Goal: Task Accomplishment & Management: Complete application form

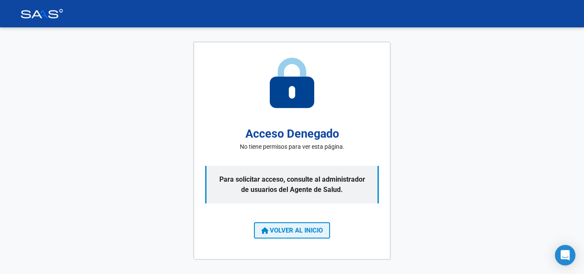
click at [299, 233] on span "VOLVER AL INICIO" at bounding box center [292, 231] width 62 height 8
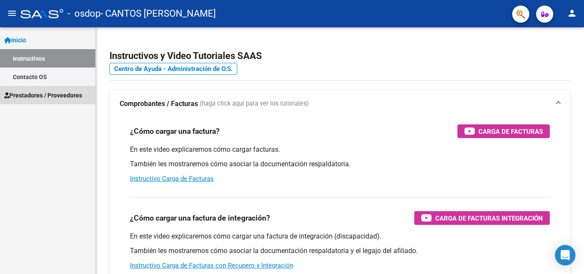
click at [88, 91] on link "Prestadores / Proveedores" at bounding box center [47, 95] width 95 height 18
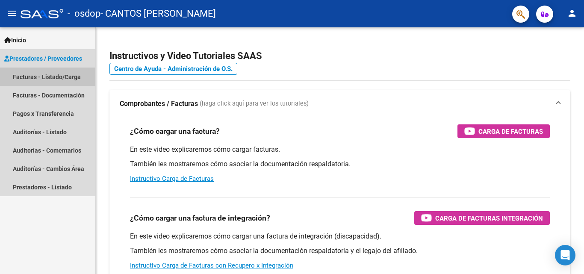
click at [83, 75] on link "Facturas - Listado/Carga" at bounding box center [47, 77] width 95 height 18
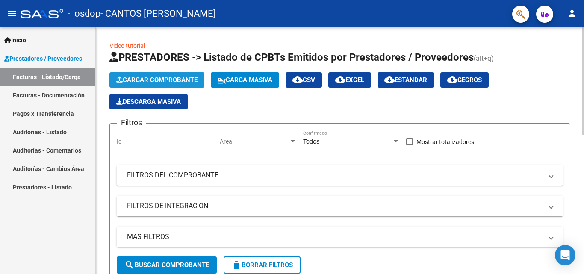
click at [117, 80] on icon "button" at bounding box center [119, 80] width 6 height 6
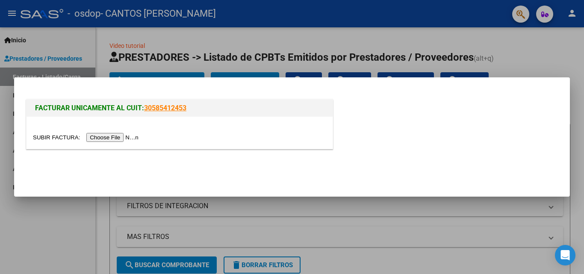
click at [133, 136] on input "file" at bounding box center [87, 137] width 108 height 9
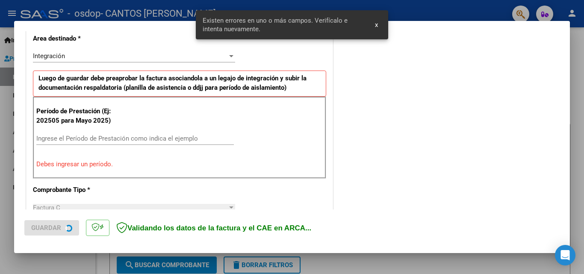
scroll to position [209, 0]
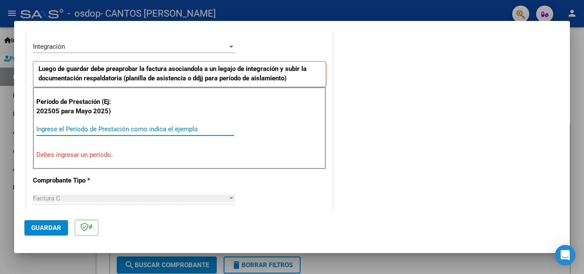
click at [61, 131] on input "Ingrese el Período de Prestación como indica el ejemplo" at bounding box center [134, 129] width 197 height 8
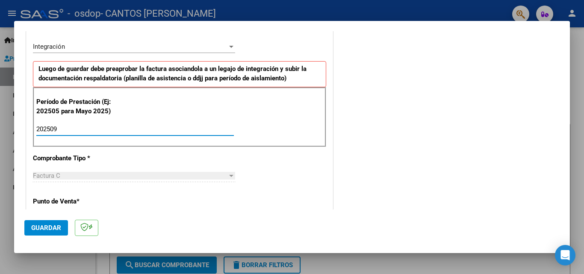
type input "202509"
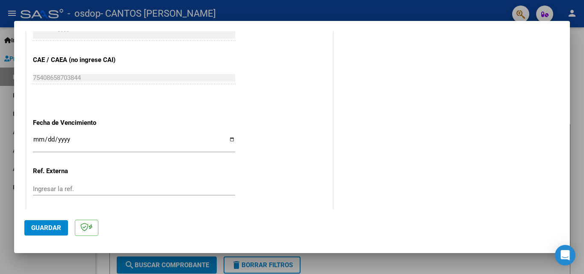
scroll to position [536, 0]
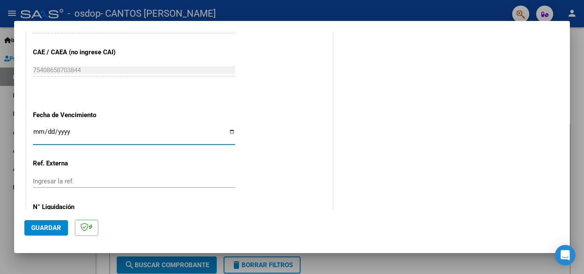
click at [41, 131] on input "Ingresar la fecha" at bounding box center [134, 135] width 202 height 14
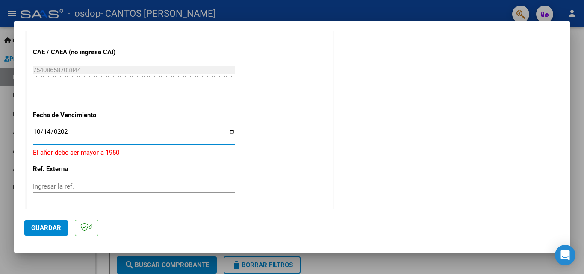
type input "[DATE]"
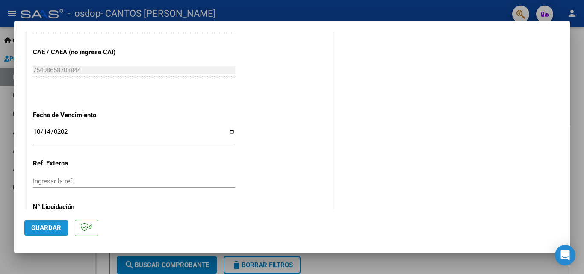
click at [58, 225] on span "Guardar" at bounding box center [46, 228] width 30 height 8
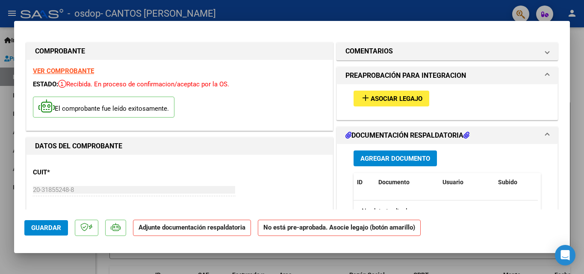
scroll to position [37, 0]
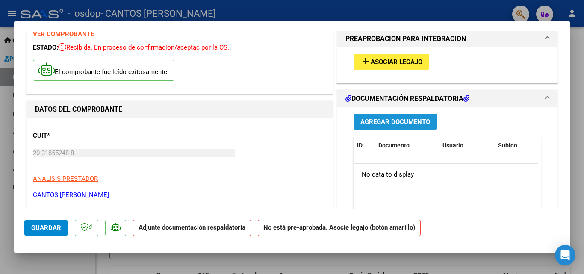
click at [387, 118] on span "Agregar Documento" at bounding box center [395, 122] width 70 height 8
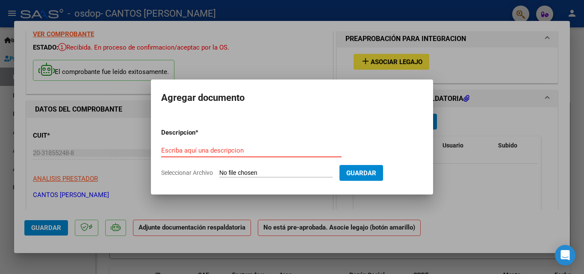
click at [291, 171] on input "Seleccionar Archivo" at bounding box center [275, 173] width 113 height 8
type input "C:\fakepath\PLANILLA DE ASISTENCIA [PERSON_NAME] [DATE].pdf"
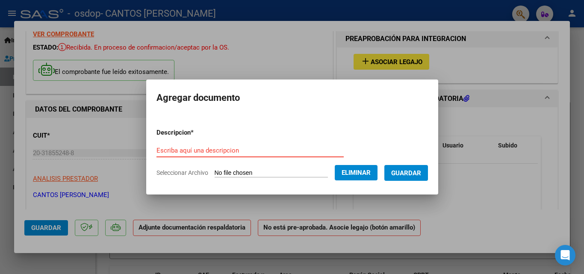
click at [214, 147] on input "Escriba aquí una descripcion" at bounding box center [249, 151] width 187 height 8
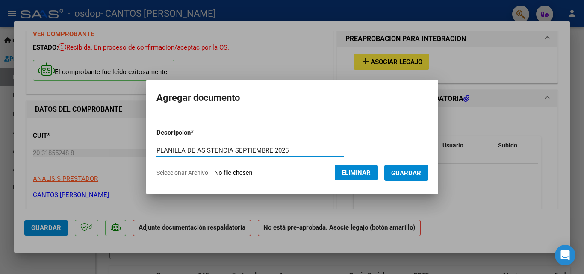
type input "PLANILLA DE ASISTENCIA SEPTIEMBRE 2025"
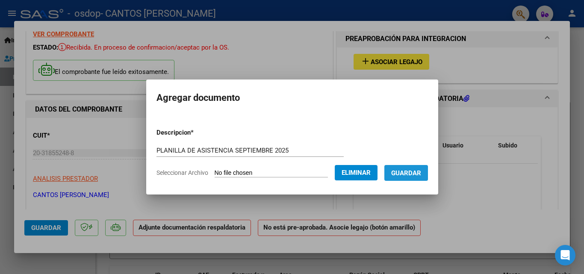
click at [408, 178] on button "Guardar" at bounding box center [406, 173] width 44 height 16
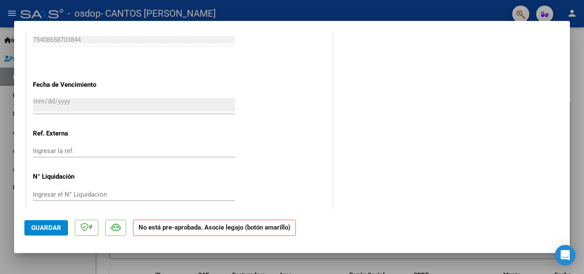
scroll to position [564, 0]
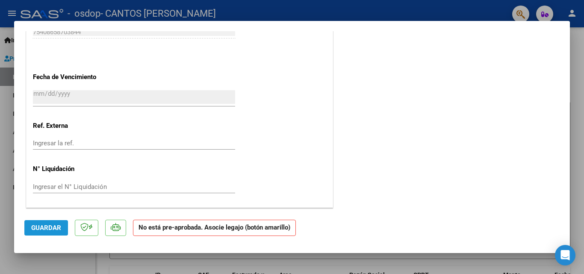
click at [61, 230] on button "Guardar" at bounding box center [46, 227] width 44 height 15
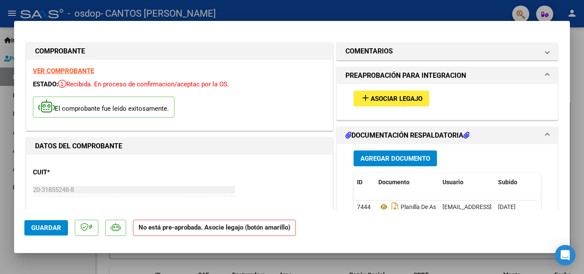
click at [489, 17] on div at bounding box center [292, 137] width 584 height 274
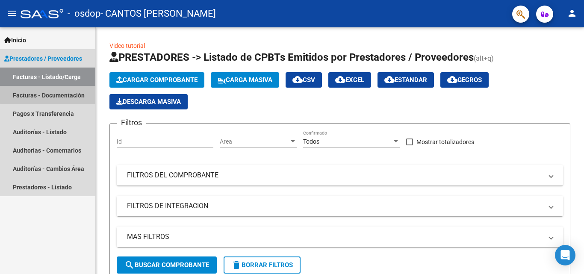
click at [71, 93] on link "Facturas - Documentación" at bounding box center [47, 95] width 95 height 18
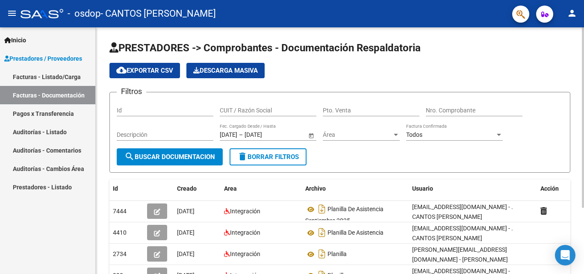
click at [583, 82] on div at bounding box center [583, 117] width 2 height 180
click at [572, 9] on mat-icon "person" at bounding box center [572, 13] width 10 height 10
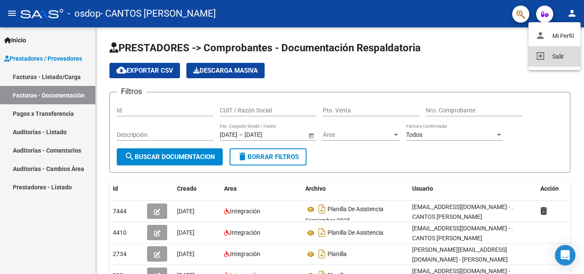
click at [573, 57] on button "exit_to_app Salir" at bounding box center [554, 56] width 52 height 21
